Goal: Check status: Check status

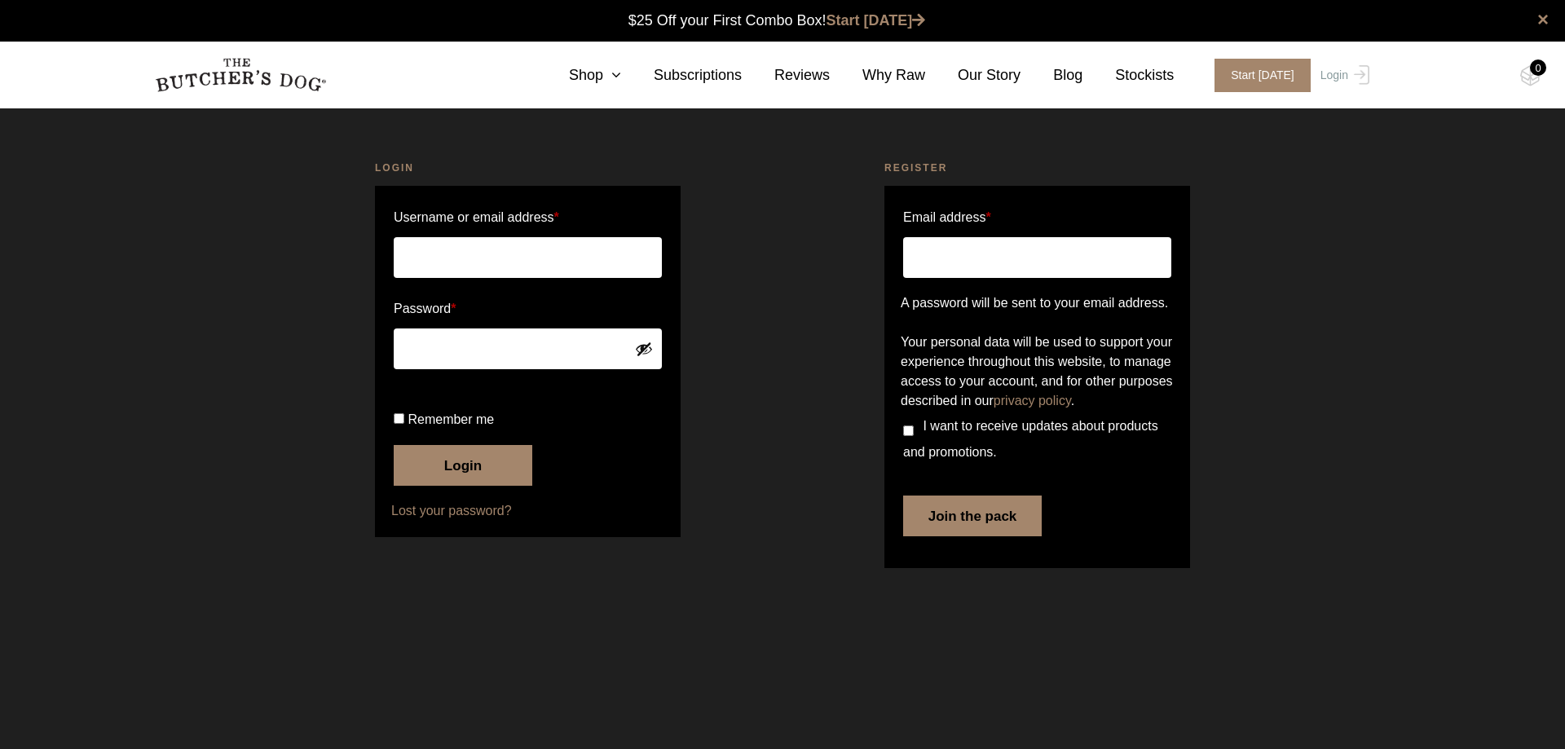
type input "chrisfalas@gmail.com"
click at [404, 433] on label "Remember me" at bounding box center [528, 420] width 268 height 26
click at [404, 424] on input "Remember me" at bounding box center [399, 418] width 11 height 11
checkbox input "true"
click at [461, 486] on button "Login" at bounding box center [463, 465] width 139 height 41
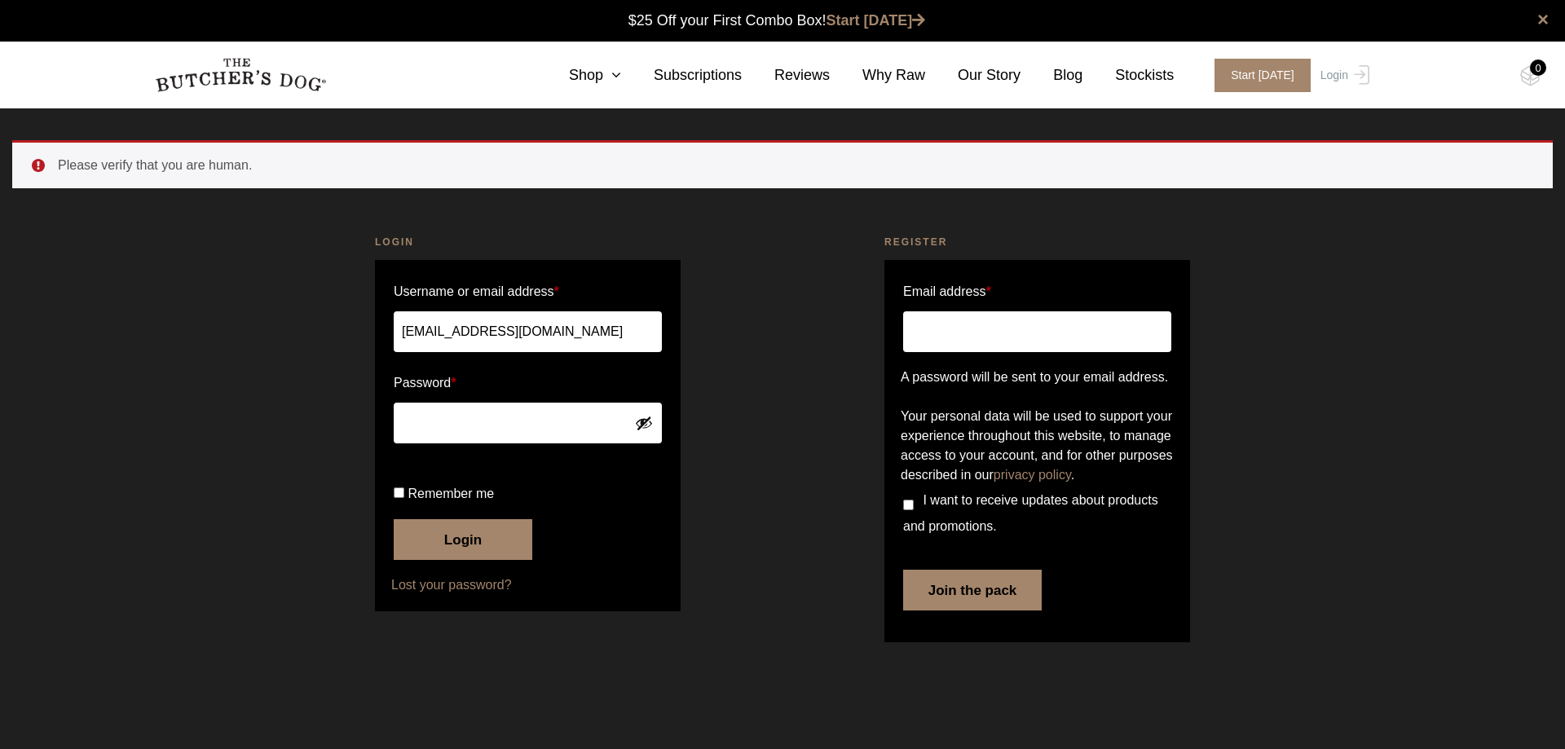
click at [456, 496] on span "Remember me" at bounding box center [450, 494] width 86 height 14
click at [404, 496] on input "Remember me" at bounding box center [399, 492] width 11 height 11
checkbox input "true"
click at [468, 548] on button "Login" at bounding box center [463, 539] width 139 height 41
click at [436, 498] on span "Remember me" at bounding box center [450, 494] width 86 height 14
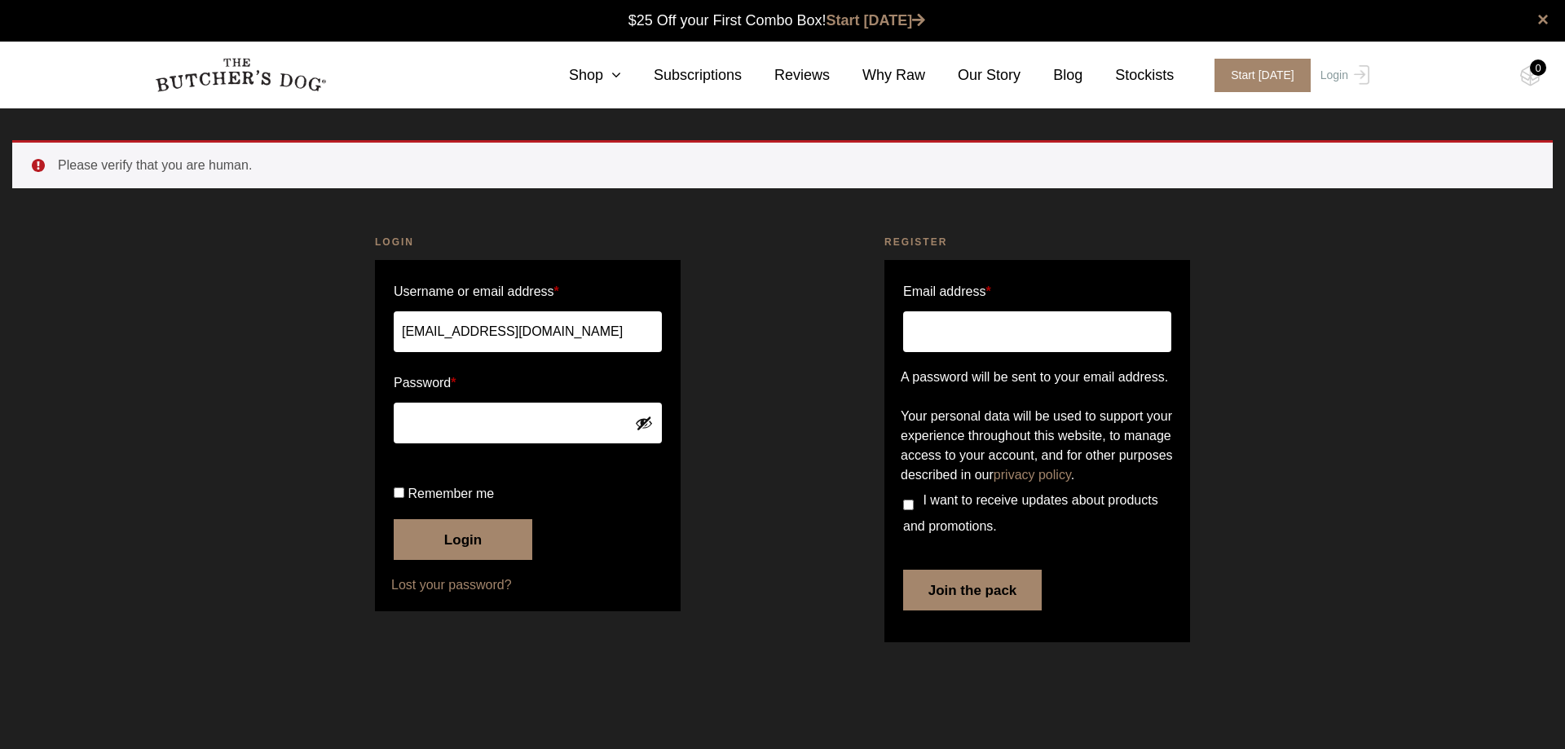
click at [404, 498] on input "Remember me" at bounding box center [399, 492] width 11 height 11
checkbox input "true"
click at [489, 560] on button "Login" at bounding box center [463, 539] width 139 height 41
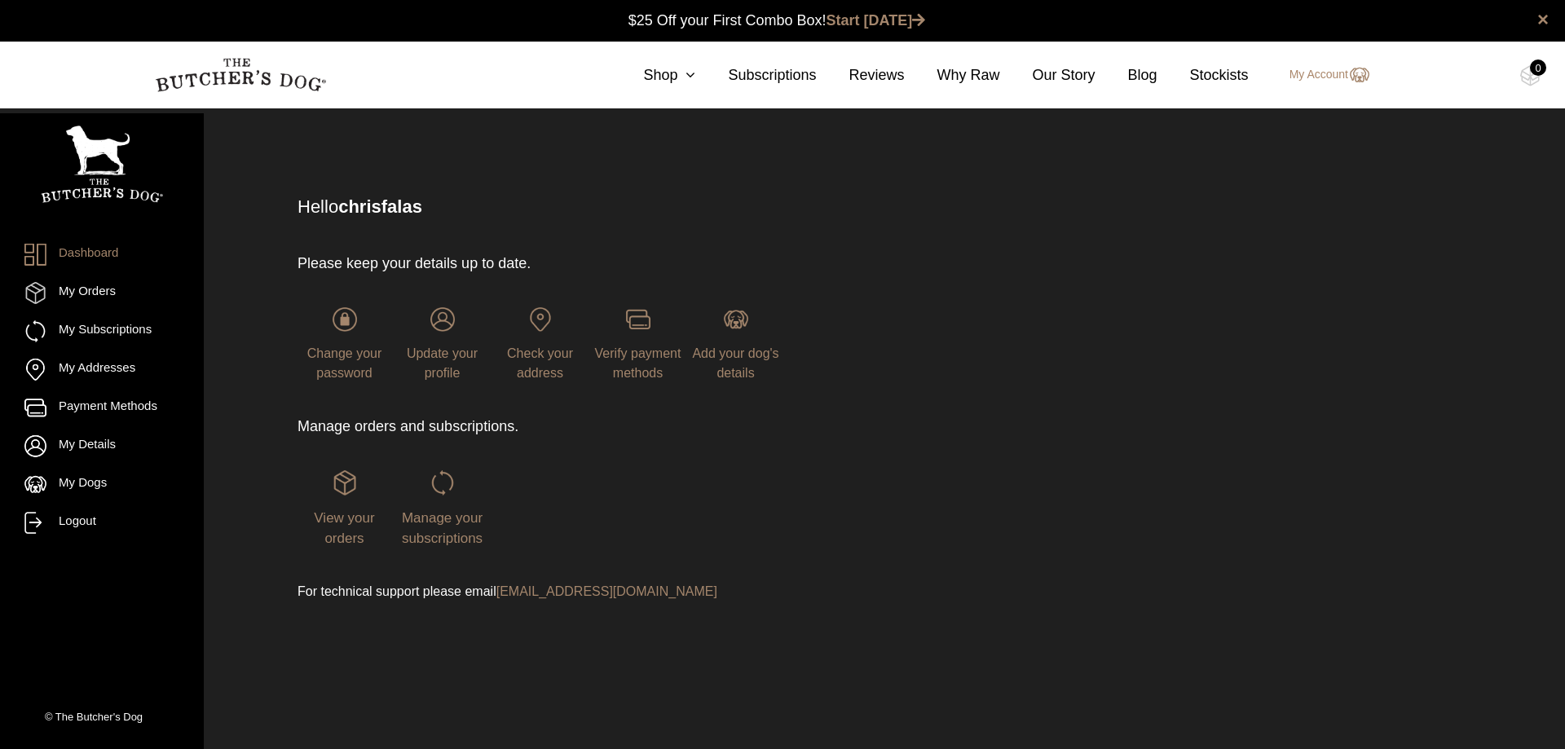
click at [355, 497] on div "View your orders" at bounding box center [344, 509] width 94 height 78
click at [346, 496] on div "View your orders" at bounding box center [344, 509] width 94 height 78
click at [344, 482] on img at bounding box center [344, 482] width 24 height 24
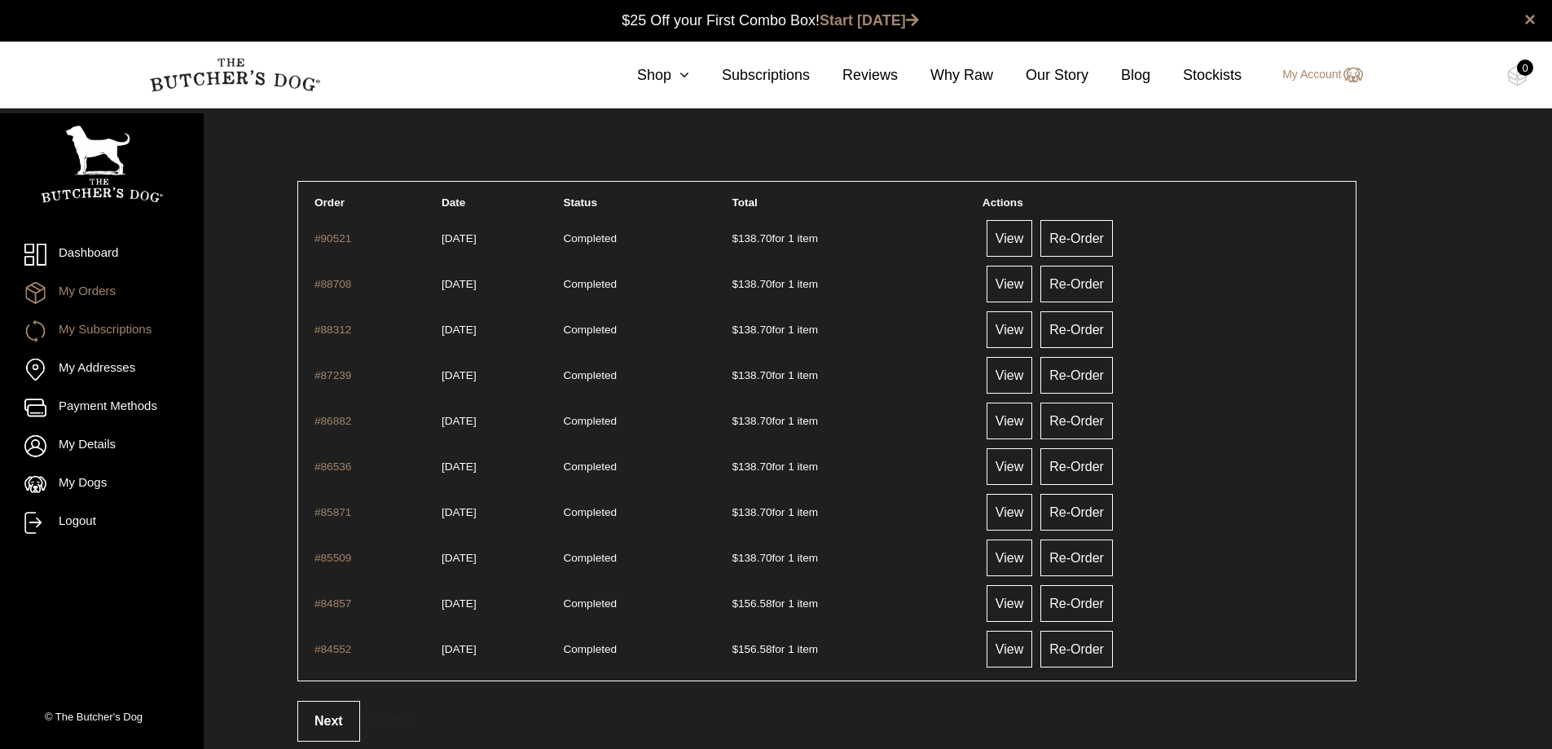
click at [89, 336] on link "My Subscriptions" at bounding box center [101, 331] width 155 height 22
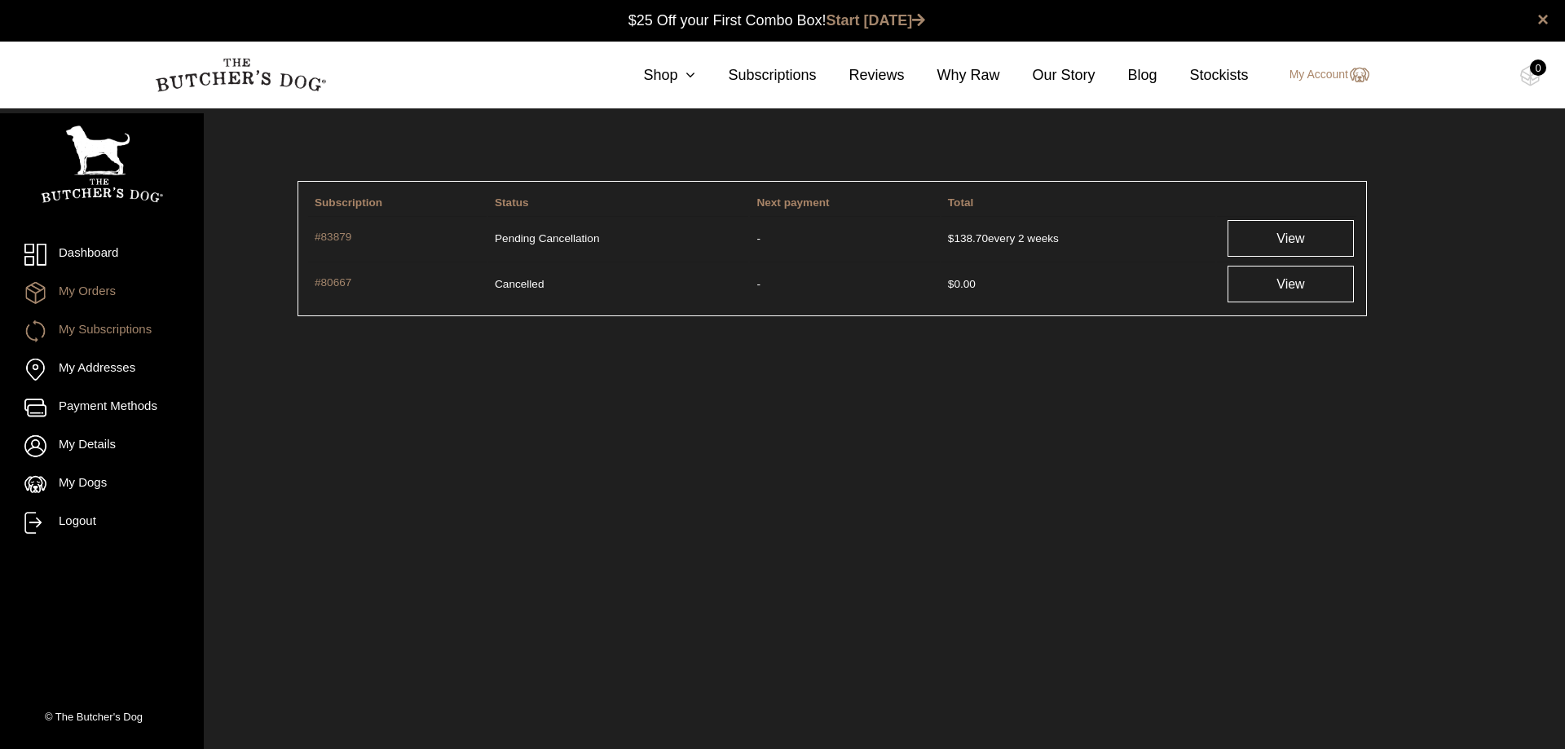
click at [82, 292] on link "My Orders" at bounding box center [101, 293] width 155 height 22
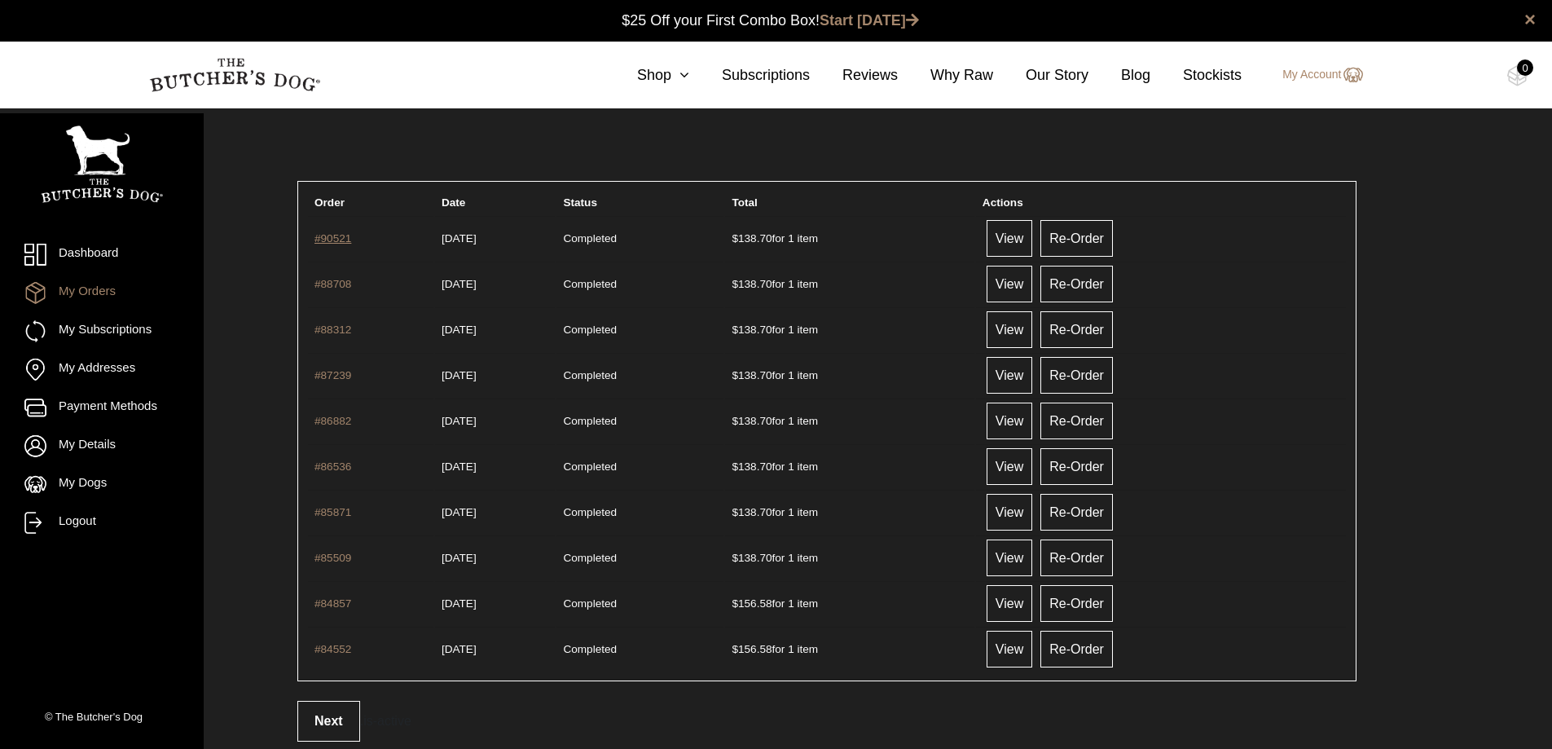
click at [346, 240] on link "#90521" at bounding box center [333, 238] width 37 height 12
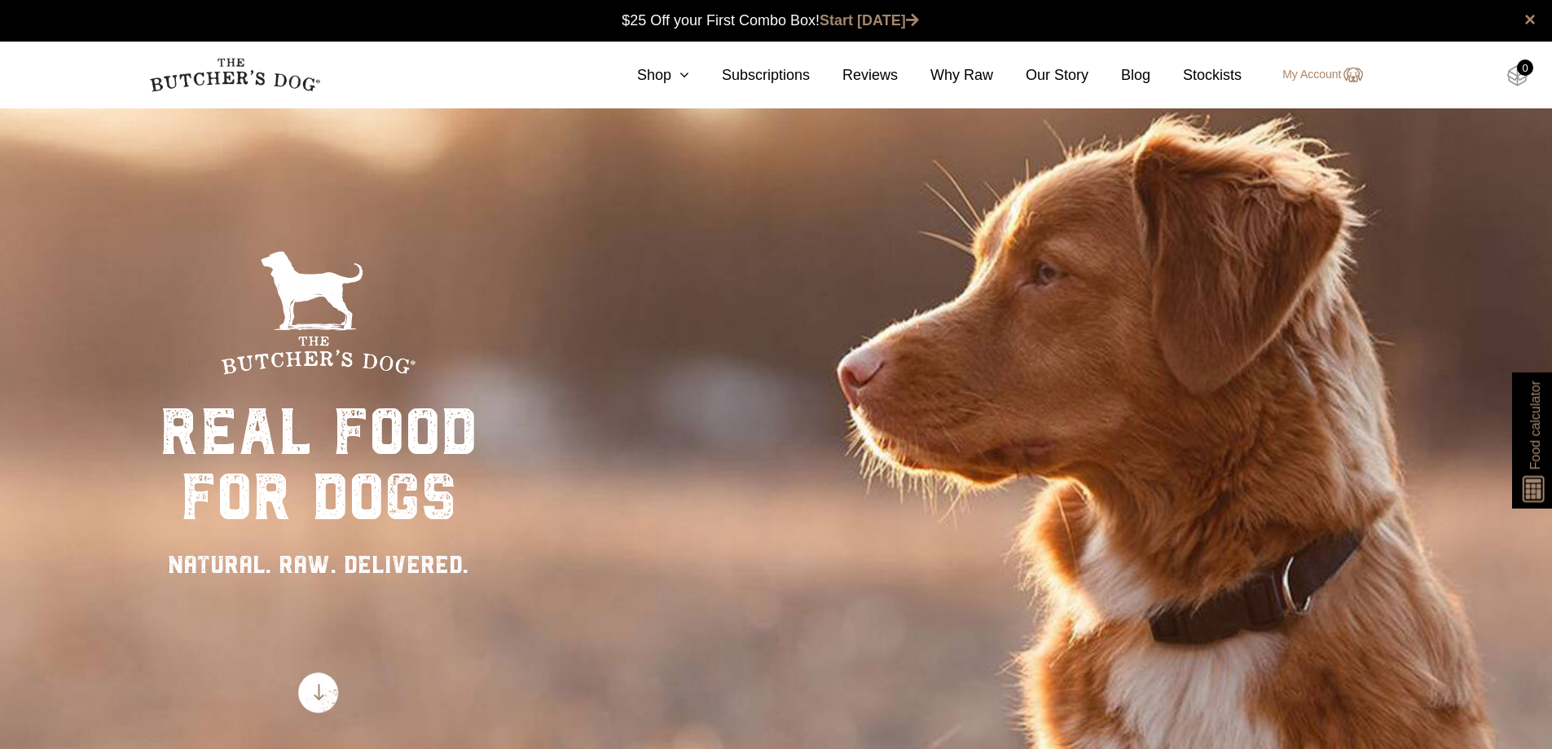
click at [1513, 81] on img at bounding box center [1518, 75] width 20 height 21
click at [1506, 59] on section "0 Shop Combo Boxes Raw Meals Treats Gifts" at bounding box center [776, 75] width 1552 height 67
click at [1512, 73] on img at bounding box center [1518, 75] width 20 height 21
click at [1316, 81] on link "My Account" at bounding box center [1314, 75] width 96 height 20
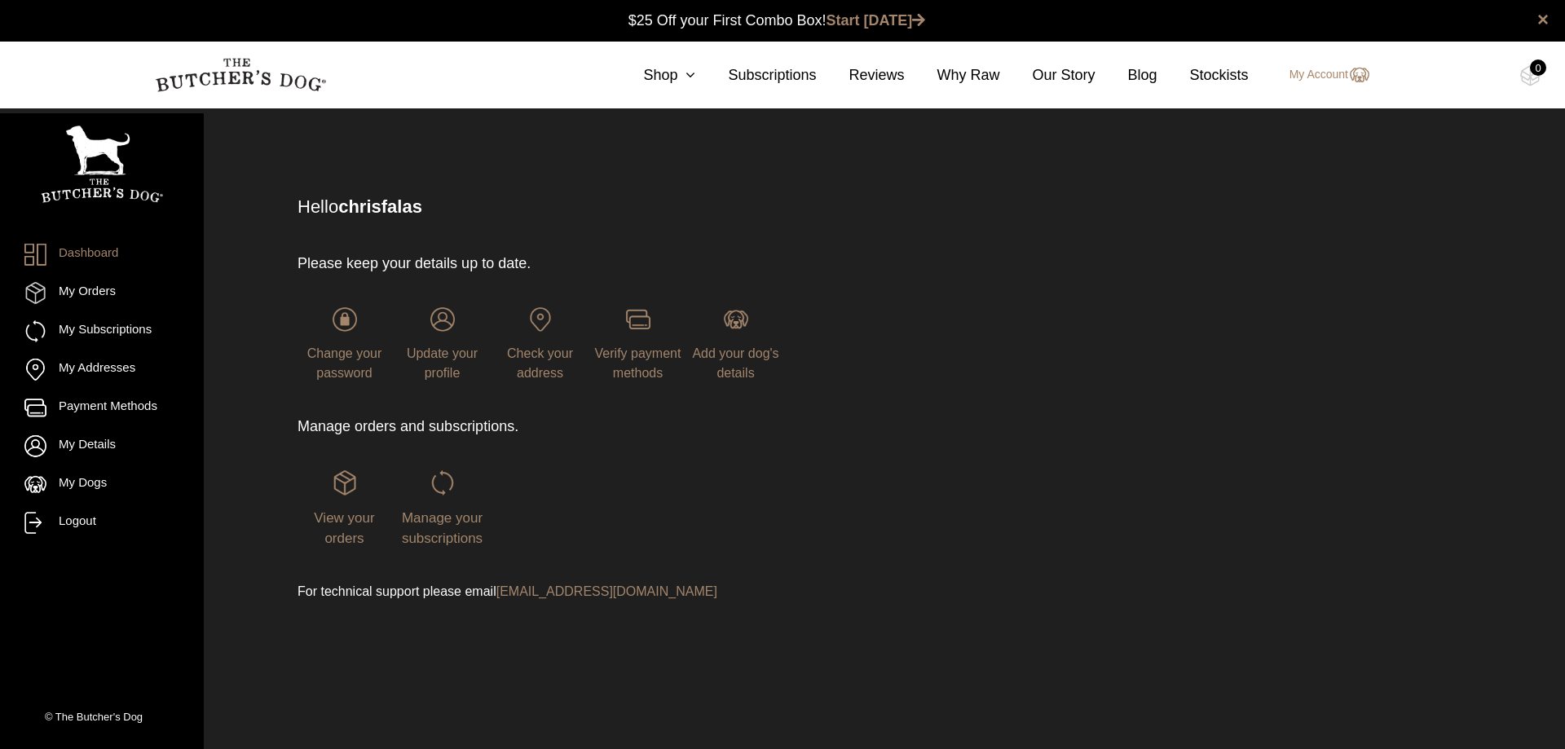
click at [347, 506] on div "View your orders" at bounding box center [344, 509] width 94 height 78
click at [346, 493] on img at bounding box center [344, 482] width 24 height 24
